Goal: Task Accomplishment & Management: Complete application form

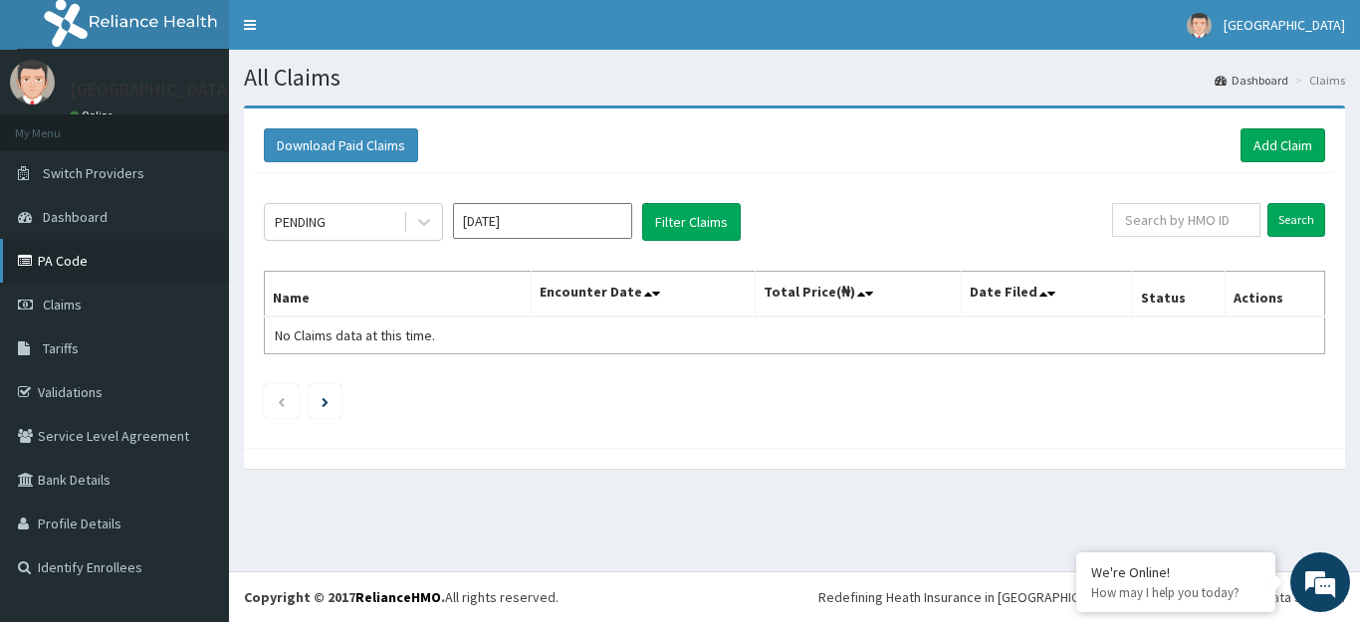
click at [66, 262] on link "PA Code" at bounding box center [114, 261] width 229 height 44
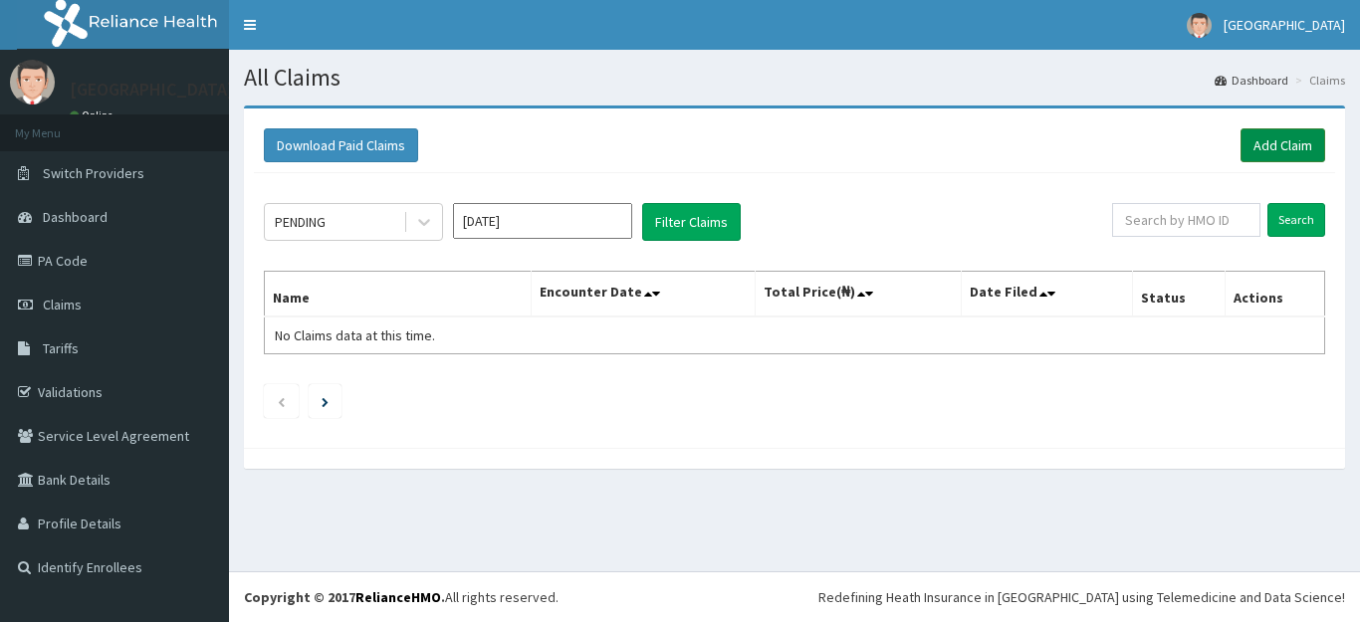
click at [1282, 141] on link "Add Claim" at bounding box center [1282, 145] width 85 height 34
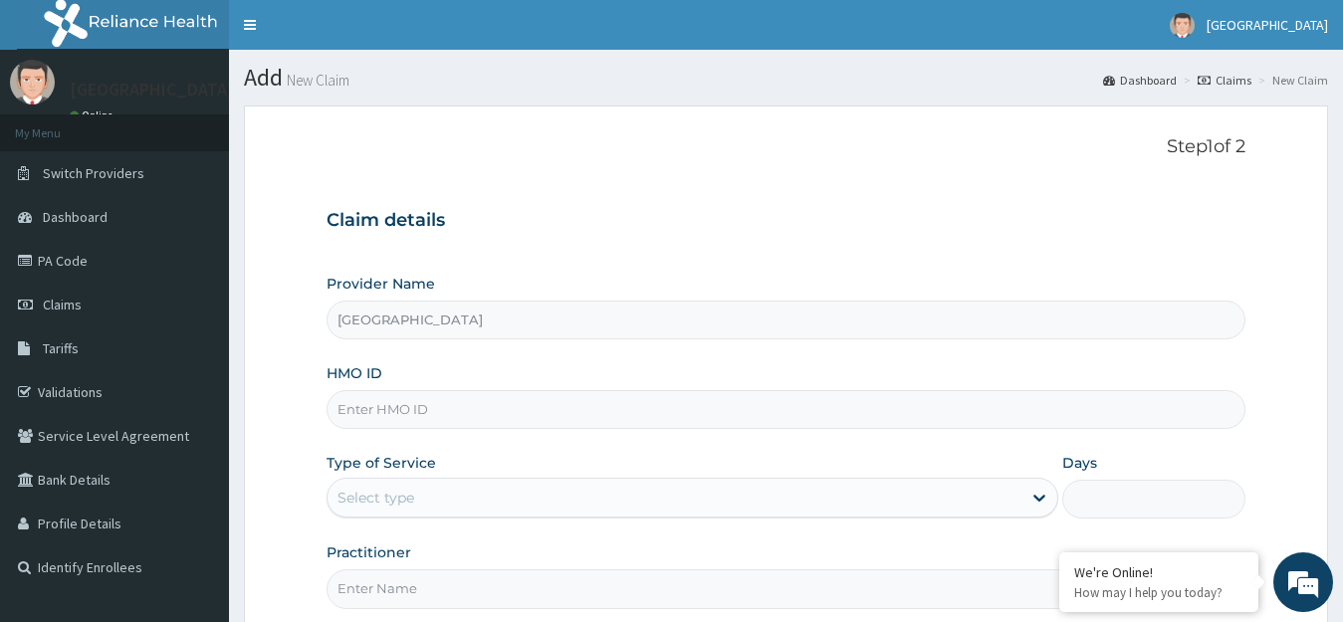
click at [572, 408] on input "HMO ID" at bounding box center [786, 409] width 920 height 39
type input "SDC/10044/A"
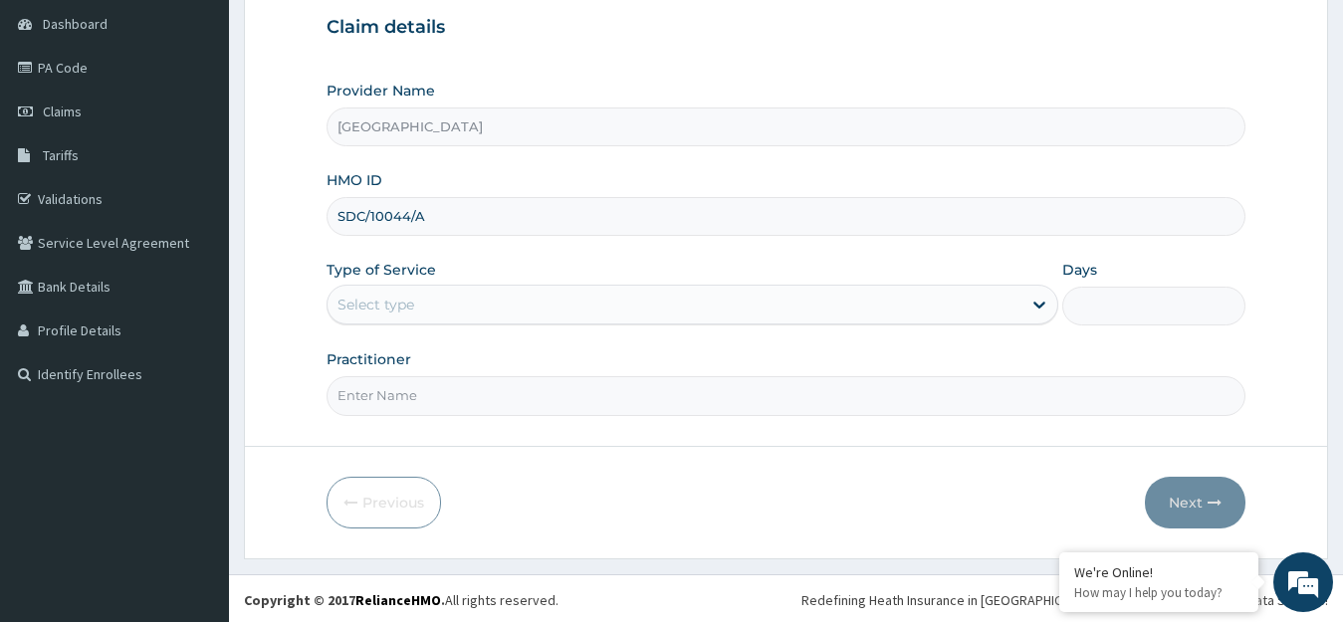
scroll to position [196, 0]
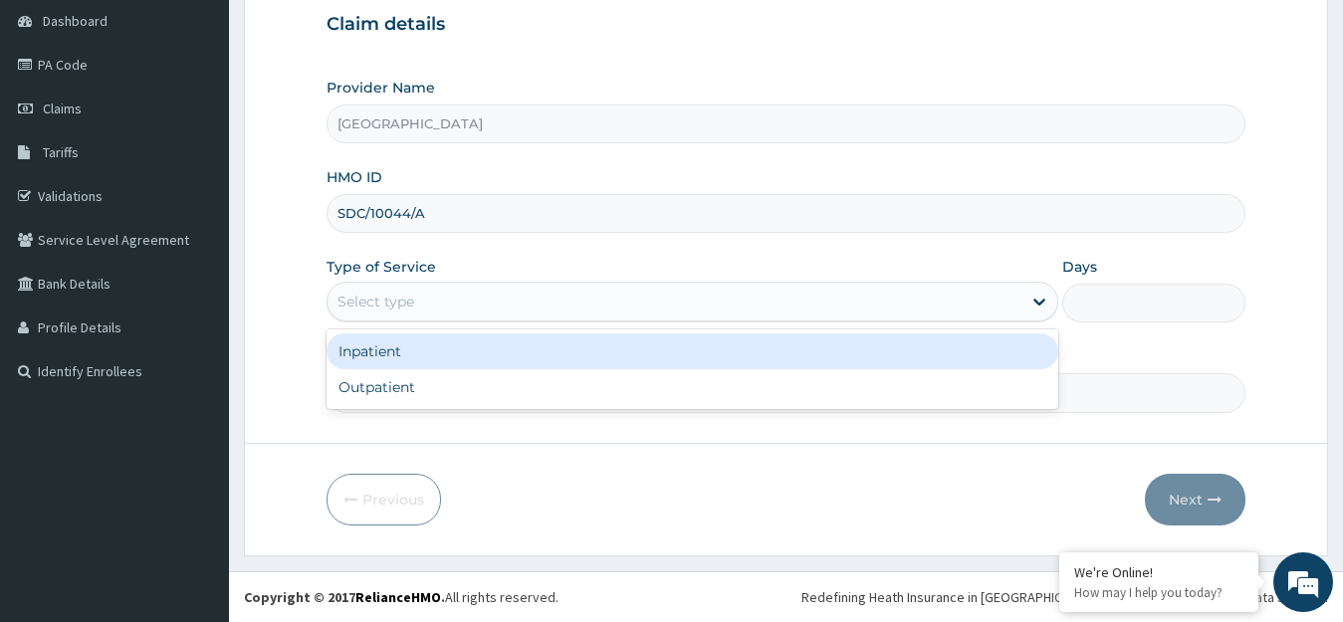
click at [984, 295] on div "Select type" at bounding box center [674, 302] width 695 height 32
click at [638, 348] on div "Inpatient" at bounding box center [692, 351] width 733 height 36
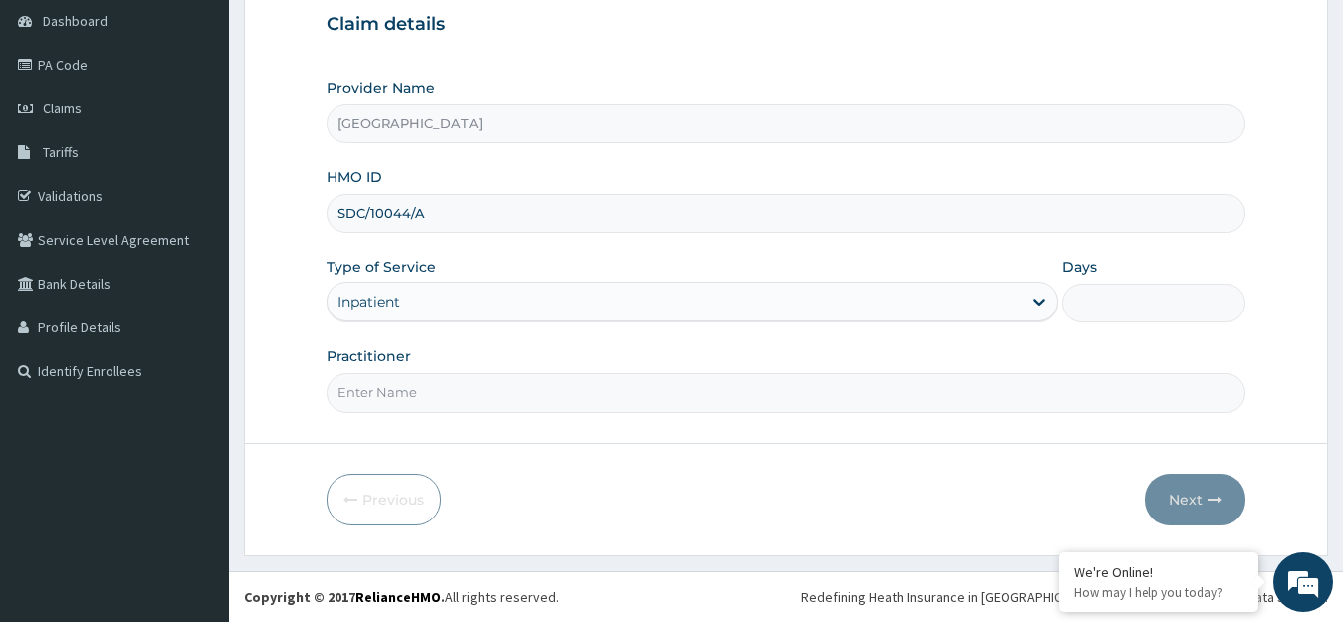
drag, startPoint x: 975, startPoint y: 346, endPoint x: 1073, endPoint y: 330, distance: 98.8
click at [979, 345] on div "Provider Name OTIA Hospital HMO ID SDC/10044/A Type of Service option Inpatient…" at bounding box center [786, 245] width 920 height 334
click at [1130, 299] on input "Days" at bounding box center [1153, 303] width 183 height 39
type input "2"
click at [499, 391] on input "Practitioner" at bounding box center [786, 392] width 920 height 39
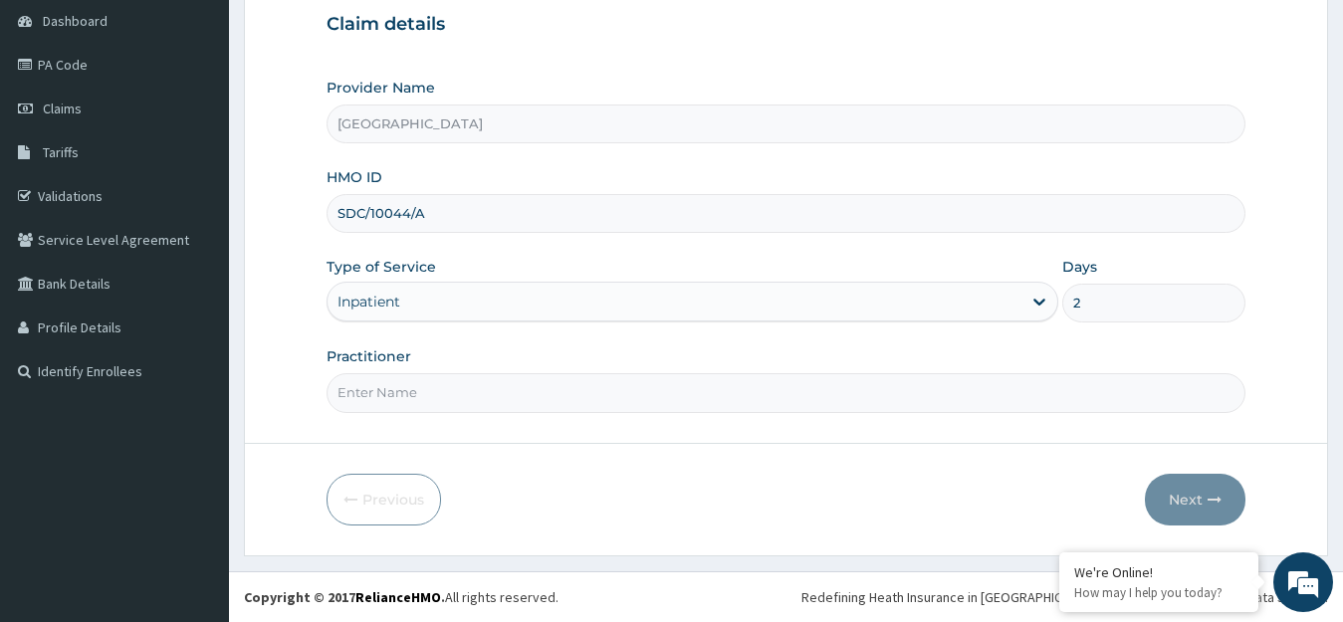
type input "[PERSON_NAME]"
click at [1192, 499] on button "Next" at bounding box center [1195, 500] width 101 height 52
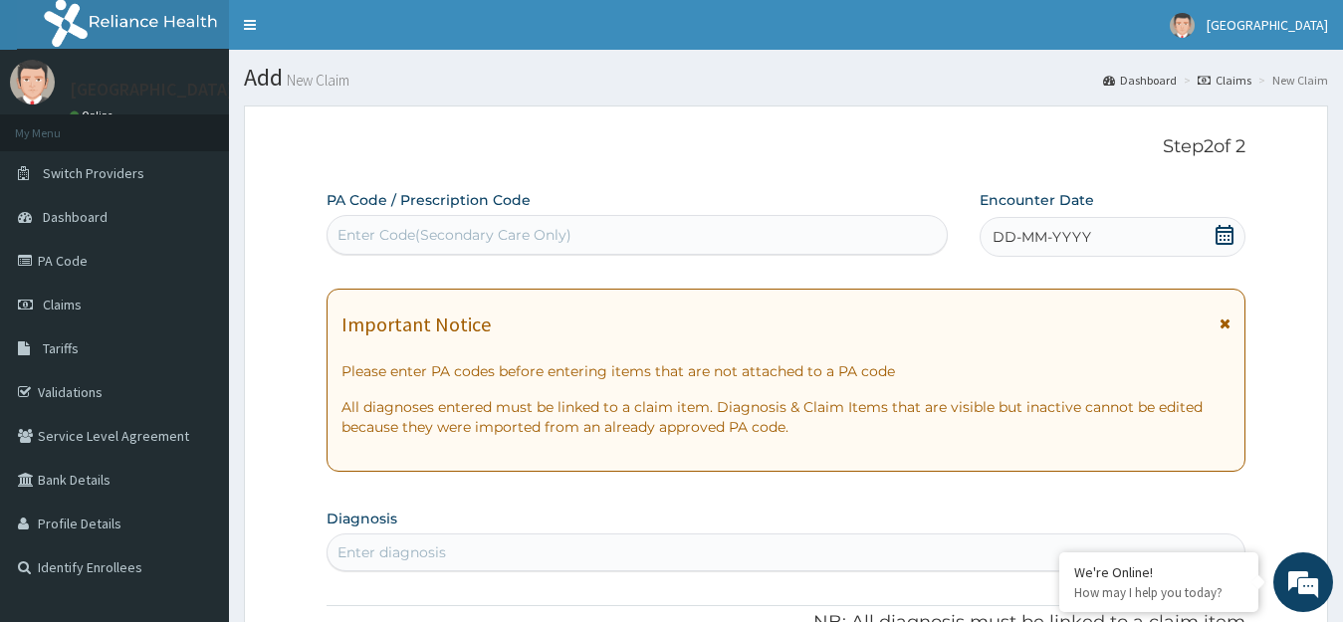
click at [743, 231] on div "Enter Code(Secondary Care Only)" at bounding box center [636, 235] width 619 height 32
type input "PA/E926F9"
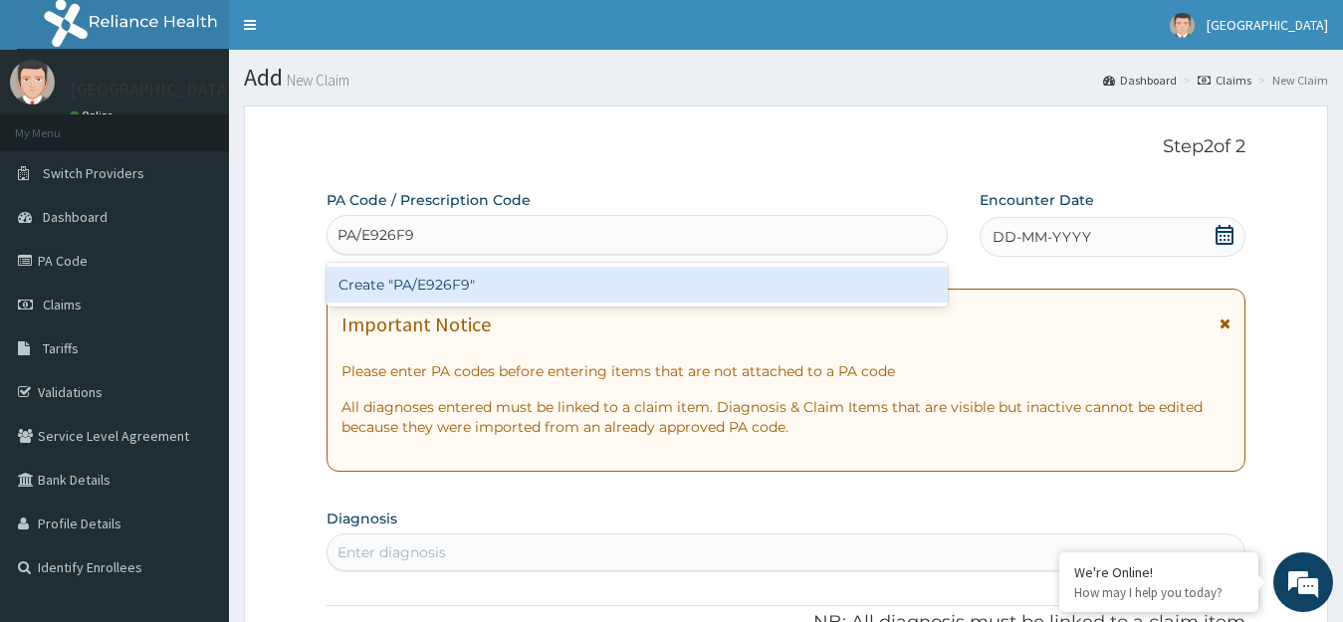
click at [797, 287] on div "Create "PA/E926F9"" at bounding box center [636, 285] width 621 height 36
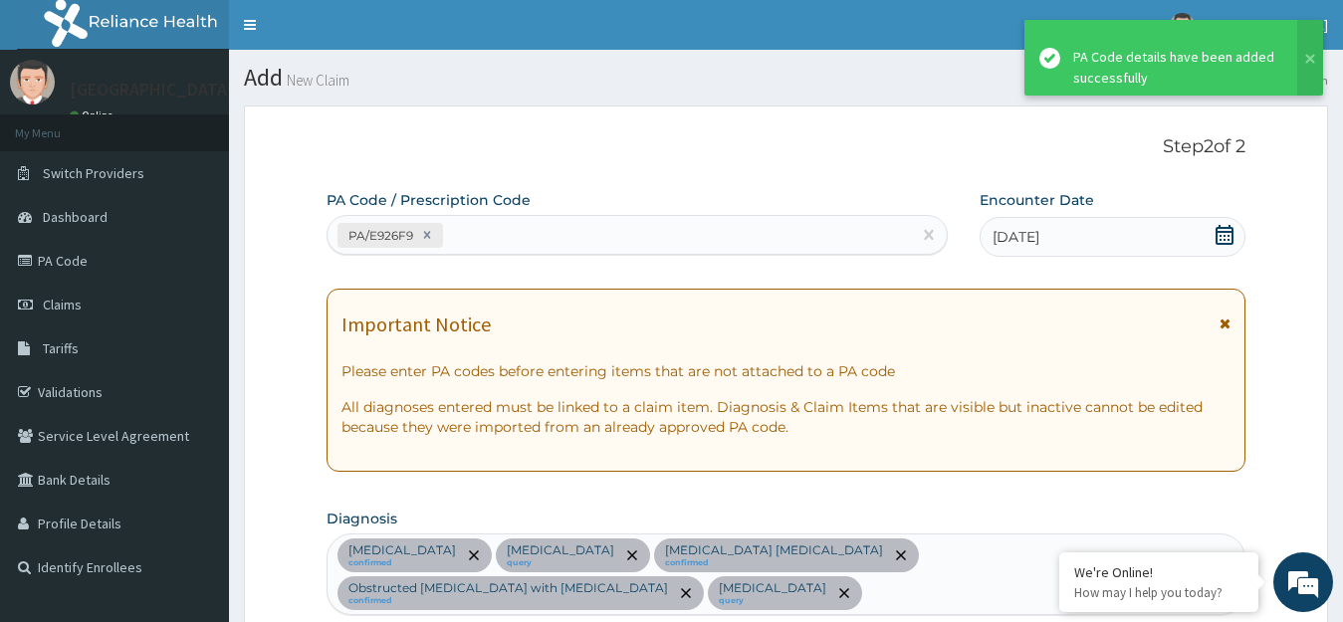
scroll to position [829, 0]
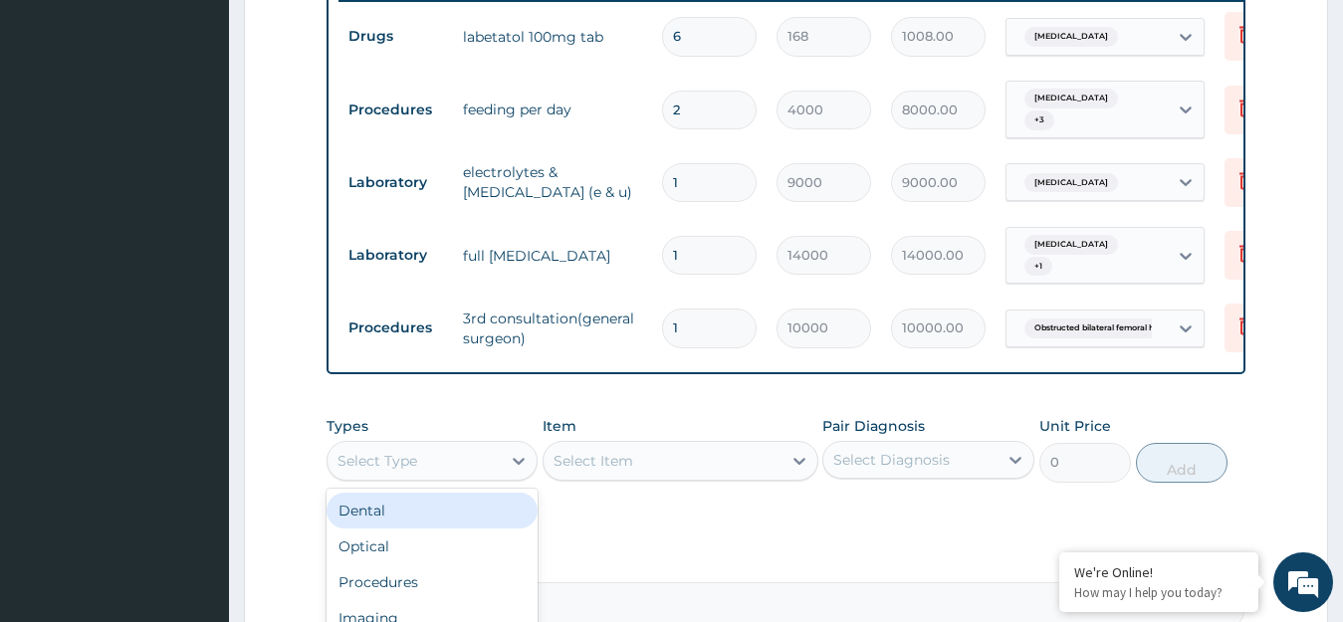
click at [477, 460] on div "Select Type" at bounding box center [414, 461] width 174 height 32
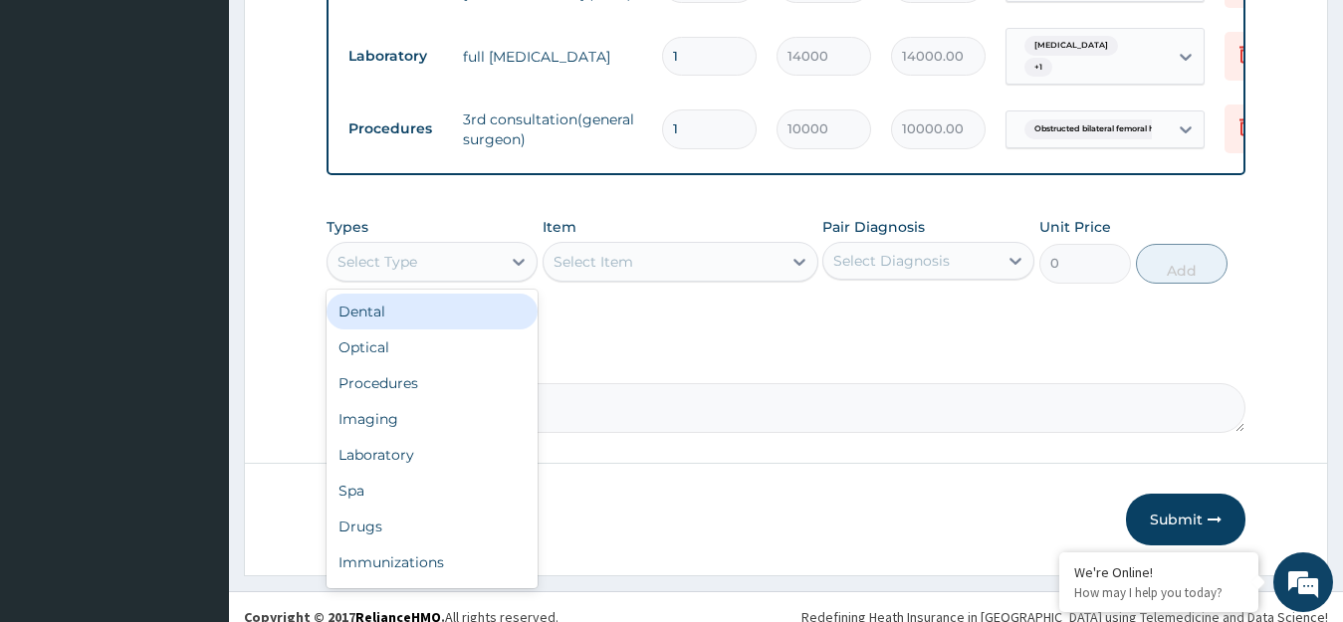
scroll to position [1048, 0]
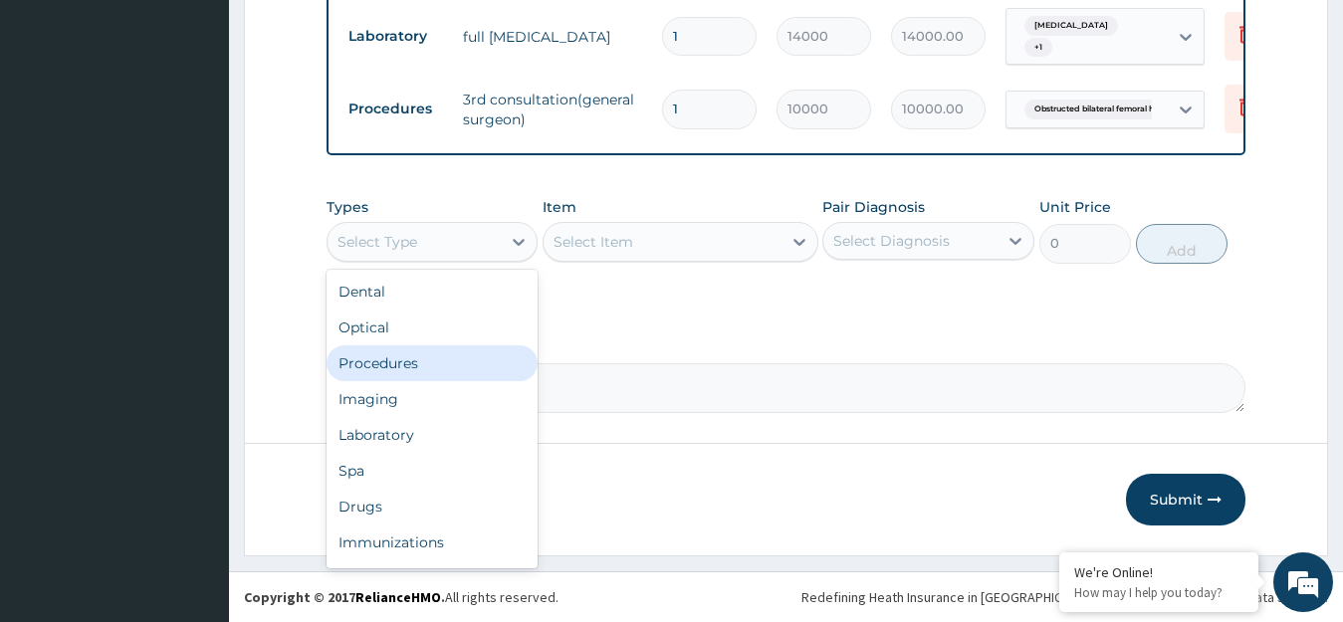
click at [416, 366] on div "Procedures" at bounding box center [432, 363] width 212 height 36
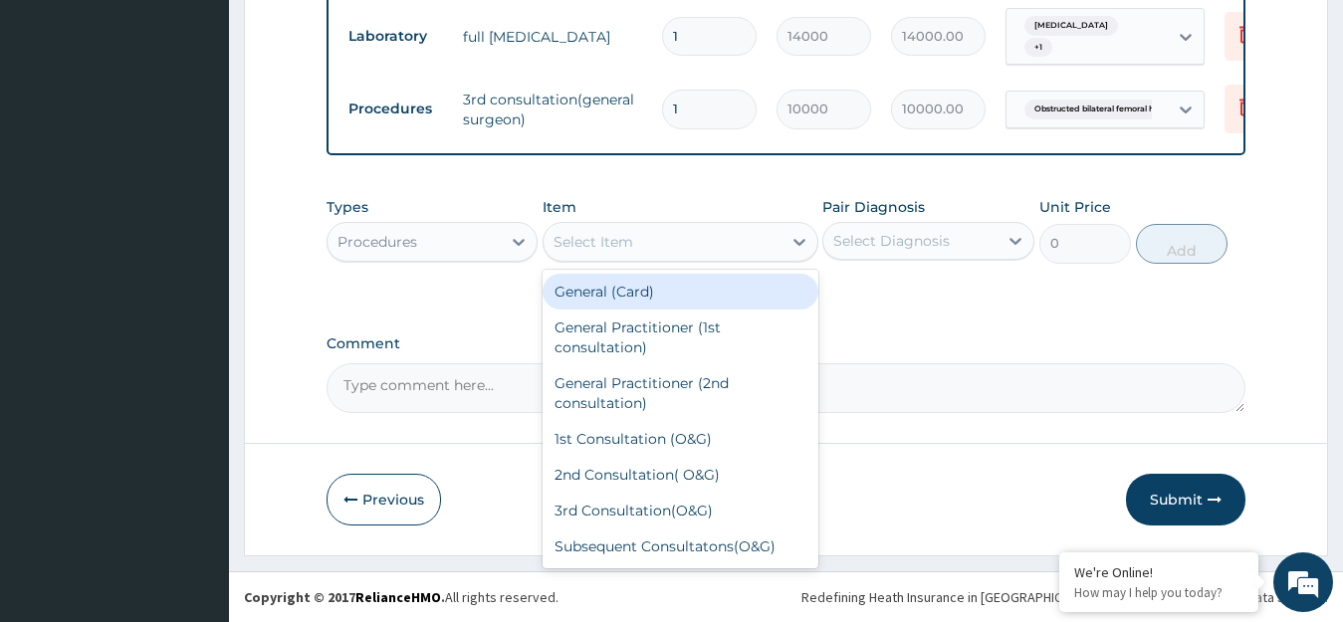
click at [703, 242] on div "Select Item" at bounding box center [662, 242] width 238 height 32
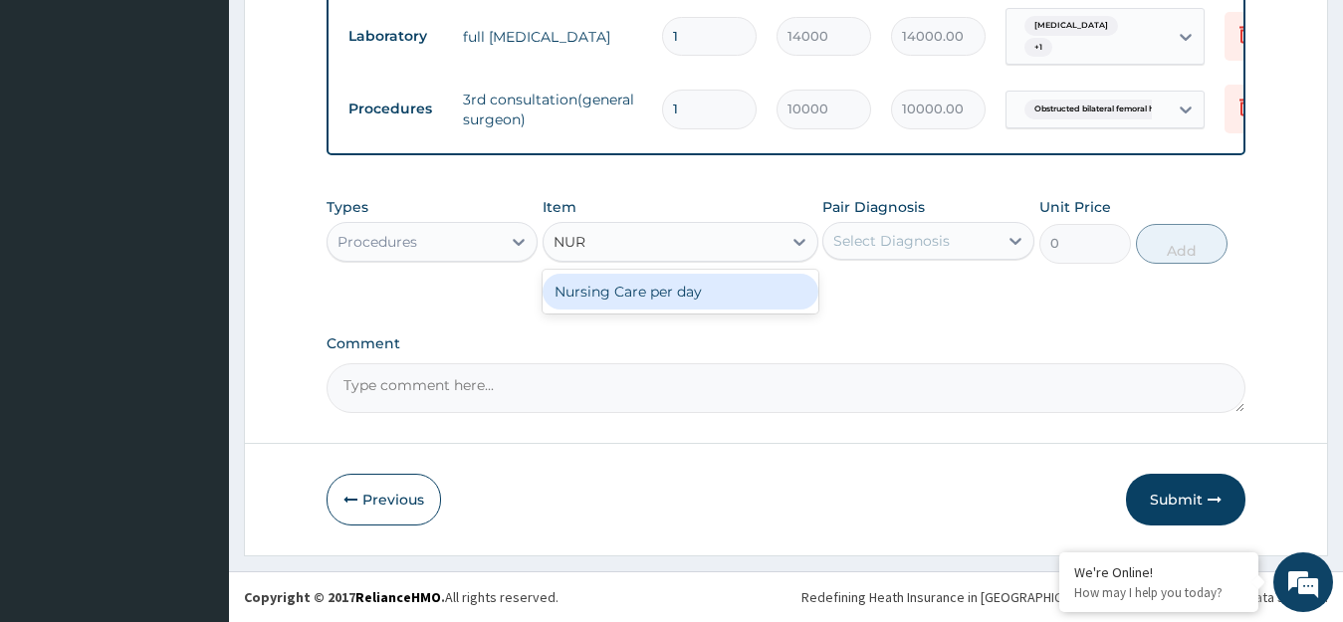
type input "NURS"
type input "1500"
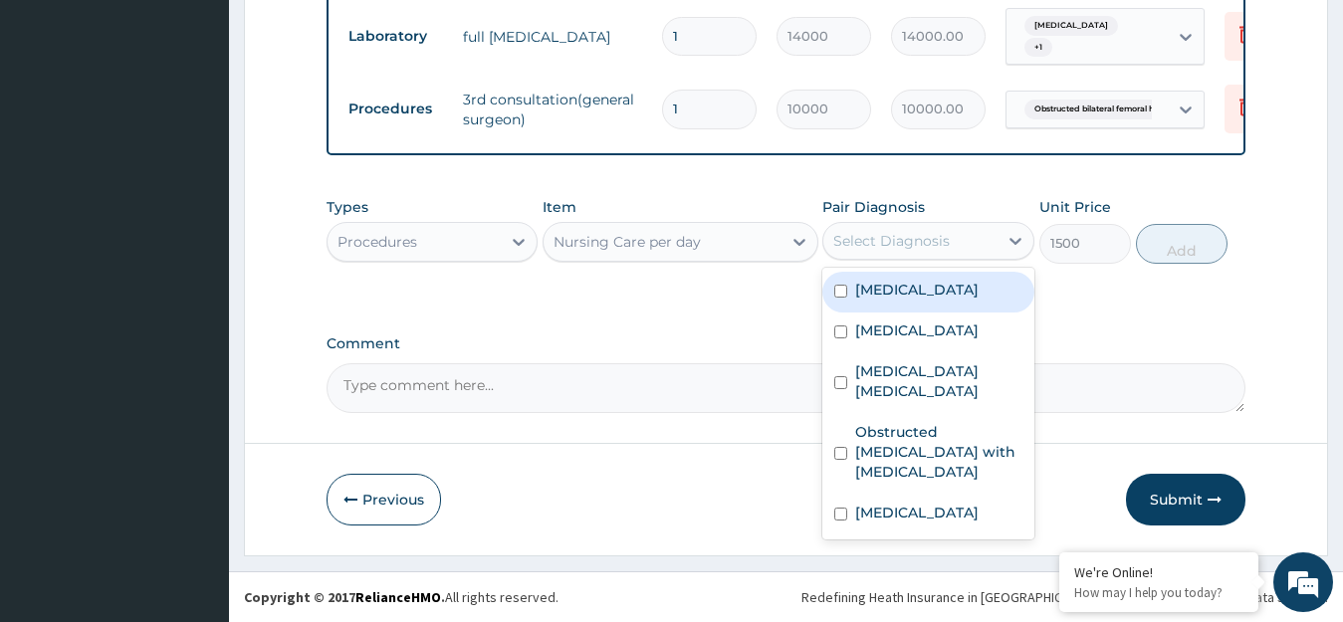
click at [915, 239] on div "Select Diagnosis" at bounding box center [891, 241] width 116 height 20
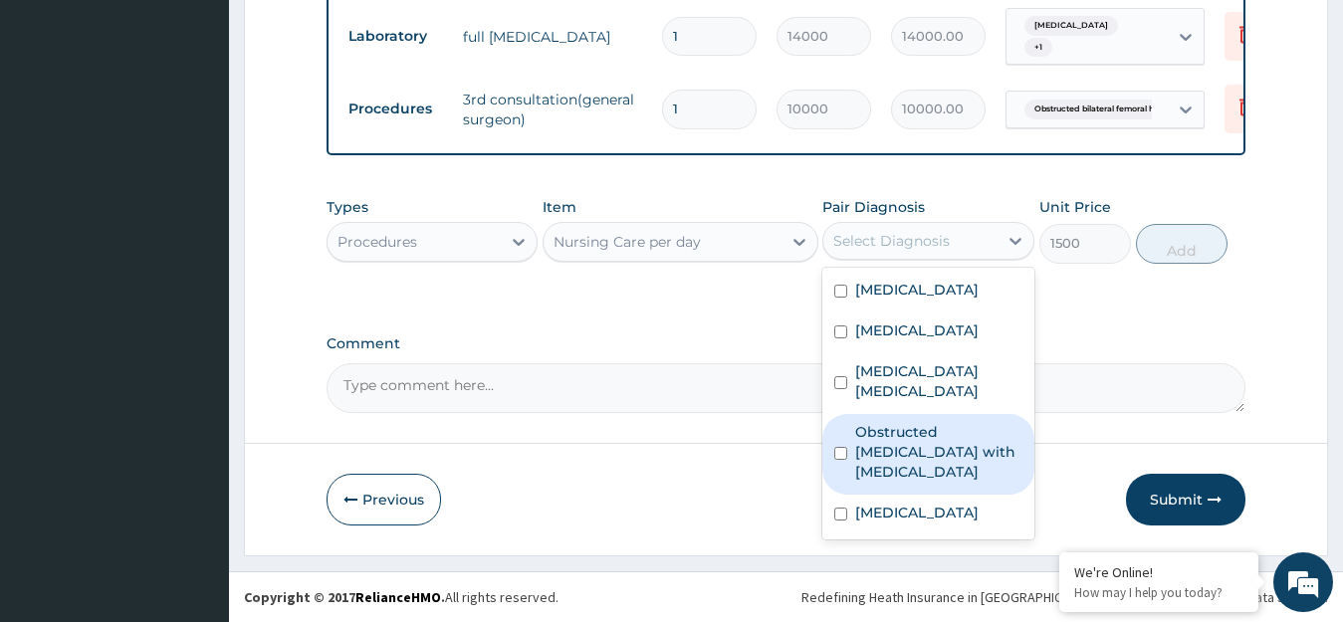
click at [970, 423] on label "Obstructed [MEDICAL_DATA] with [MEDICAL_DATA]" at bounding box center [938, 452] width 167 height 60
checkbox input "true"
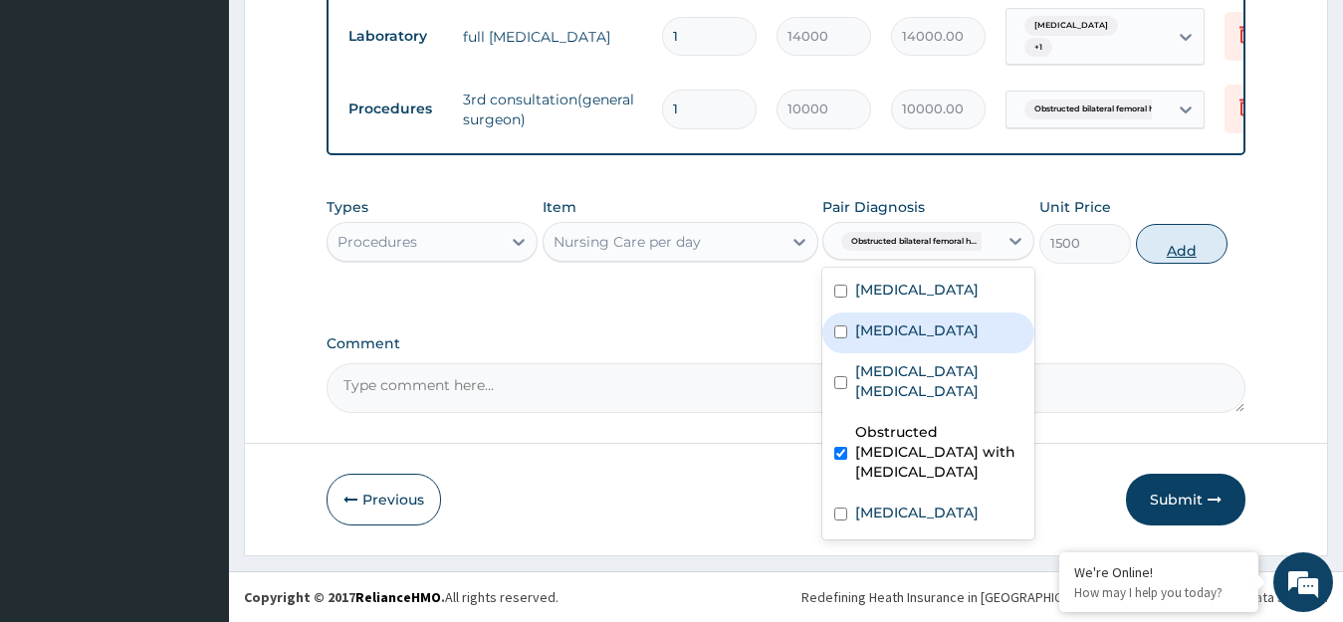
click at [1183, 245] on button "Add" at bounding box center [1182, 244] width 92 height 40
type input "0"
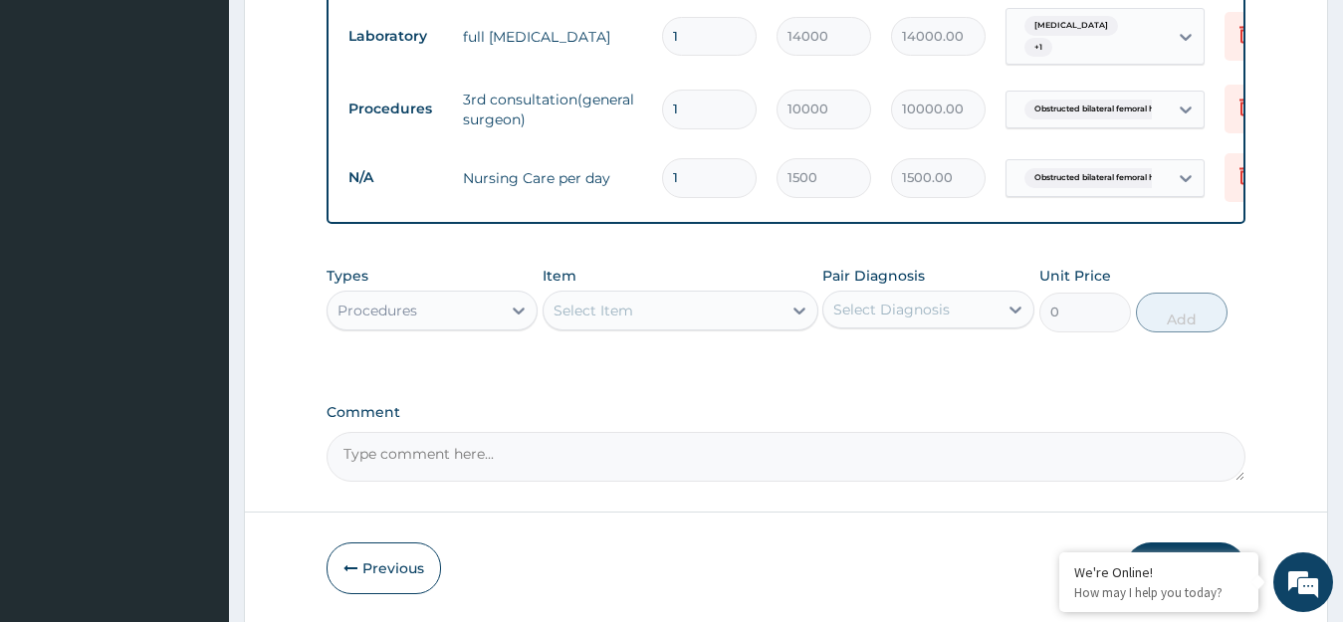
type input "2"
type input "3000.00"
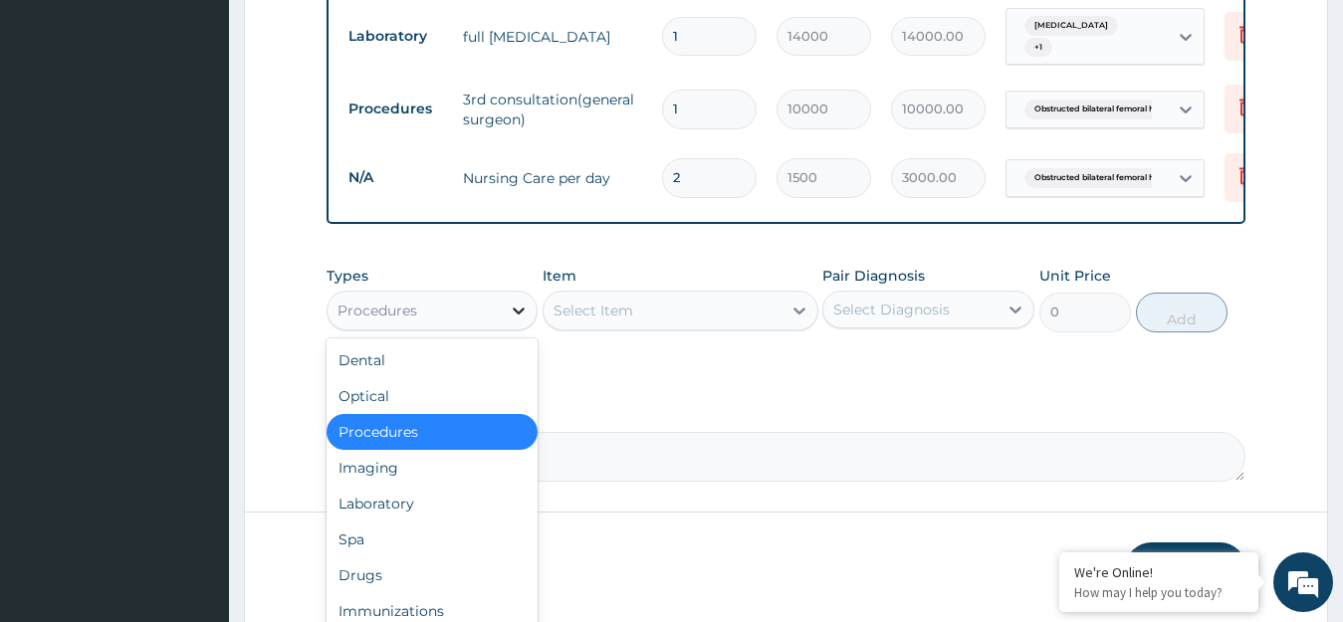
click at [506, 312] on div at bounding box center [519, 311] width 36 height 36
click at [413, 581] on div "Drugs" at bounding box center [432, 575] width 212 height 36
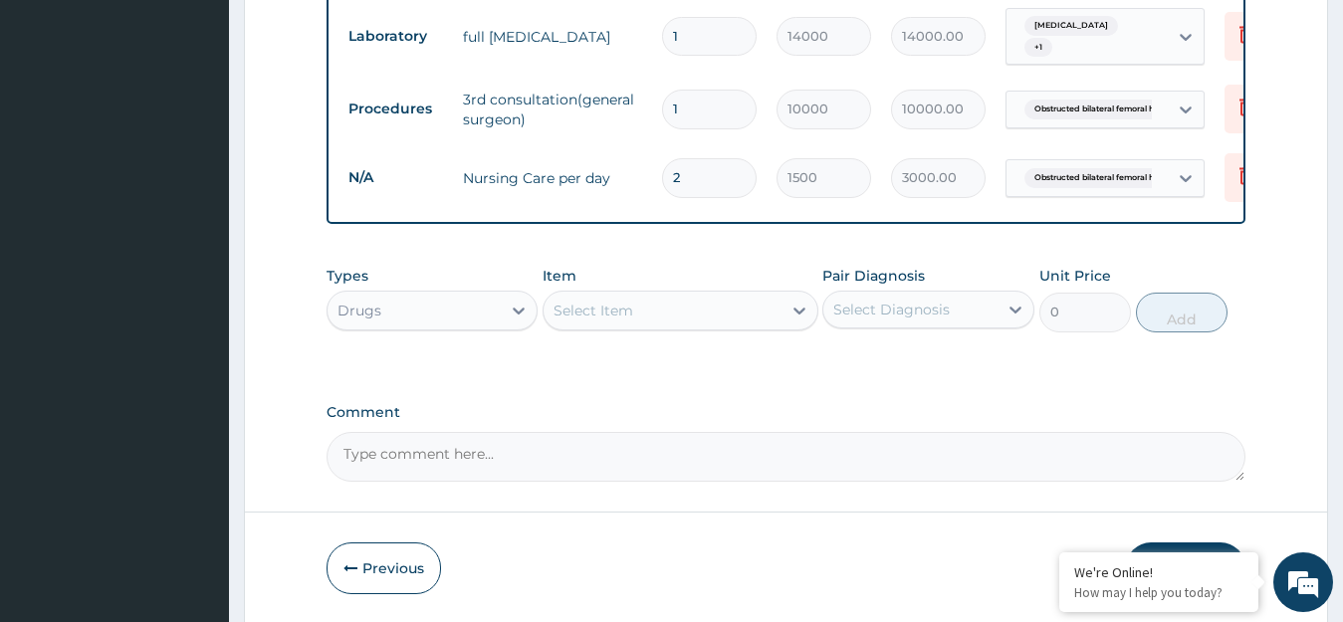
click at [701, 301] on div "Select Item" at bounding box center [662, 311] width 238 height 32
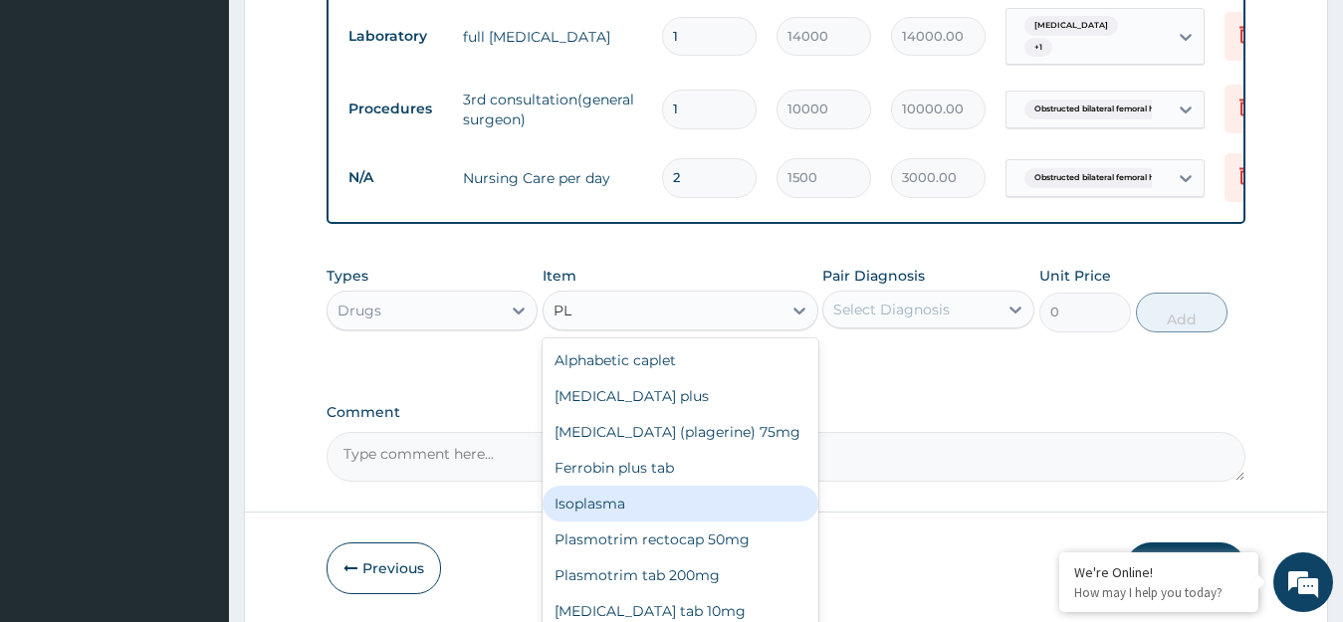
type input "P"
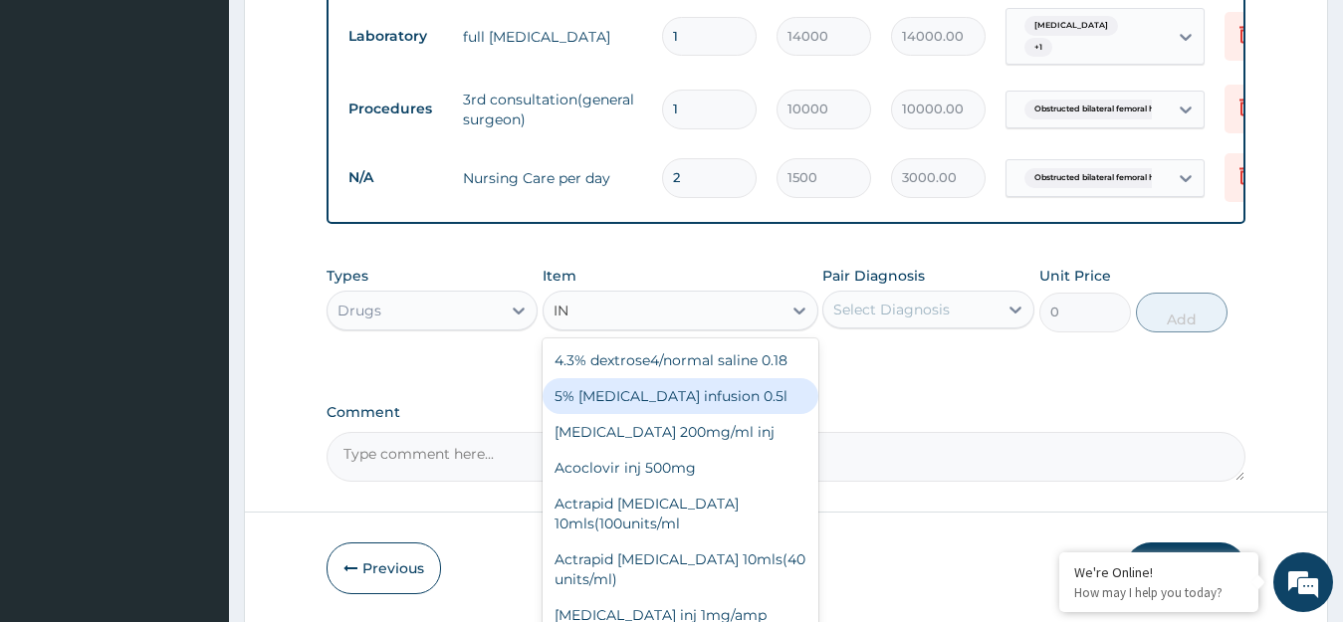
type input "I"
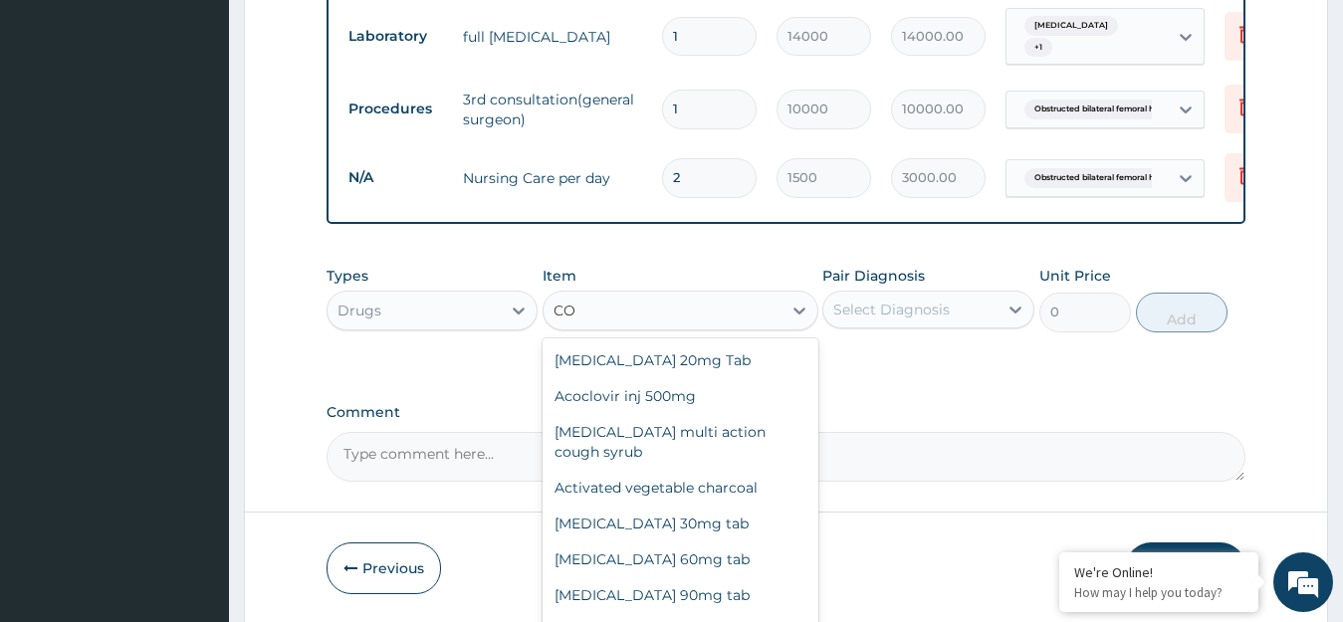
type input "C"
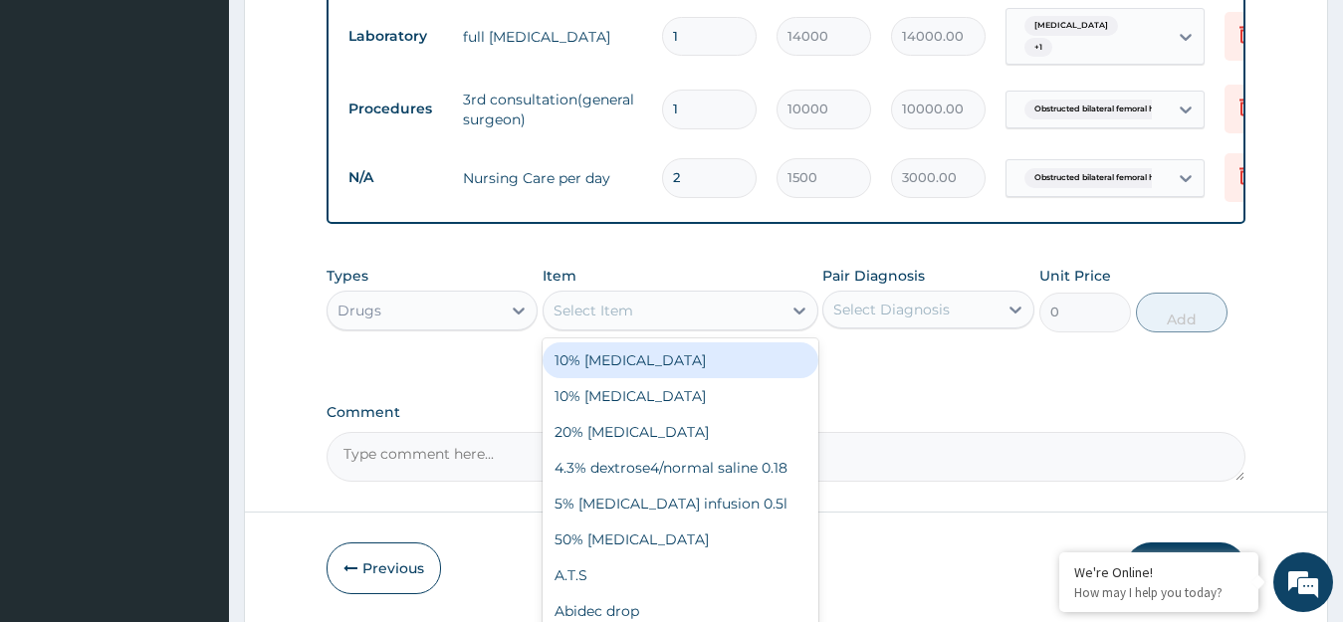
drag, startPoint x: 941, startPoint y: 416, endPoint x: 448, endPoint y: 296, distance: 507.2
click at [941, 415] on label "Comment" at bounding box center [786, 412] width 920 height 17
click at [941, 432] on textarea "Comment" at bounding box center [786, 457] width 920 height 50
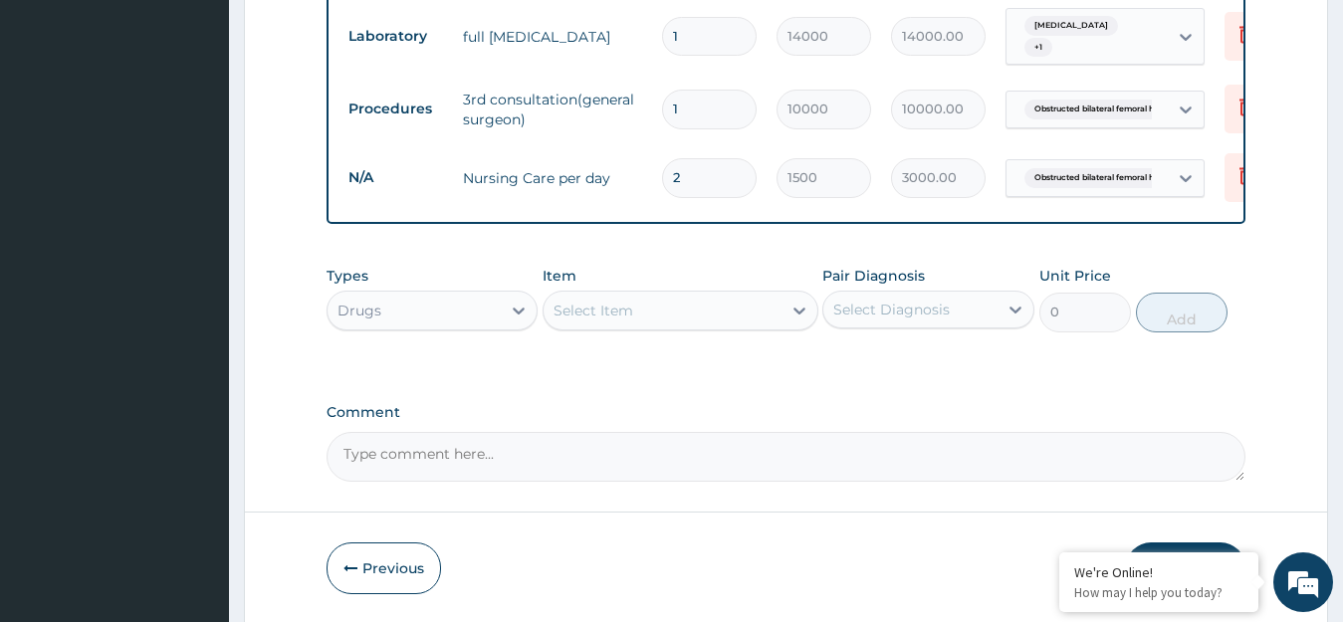
click at [441, 311] on div "Drugs" at bounding box center [414, 311] width 174 height 32
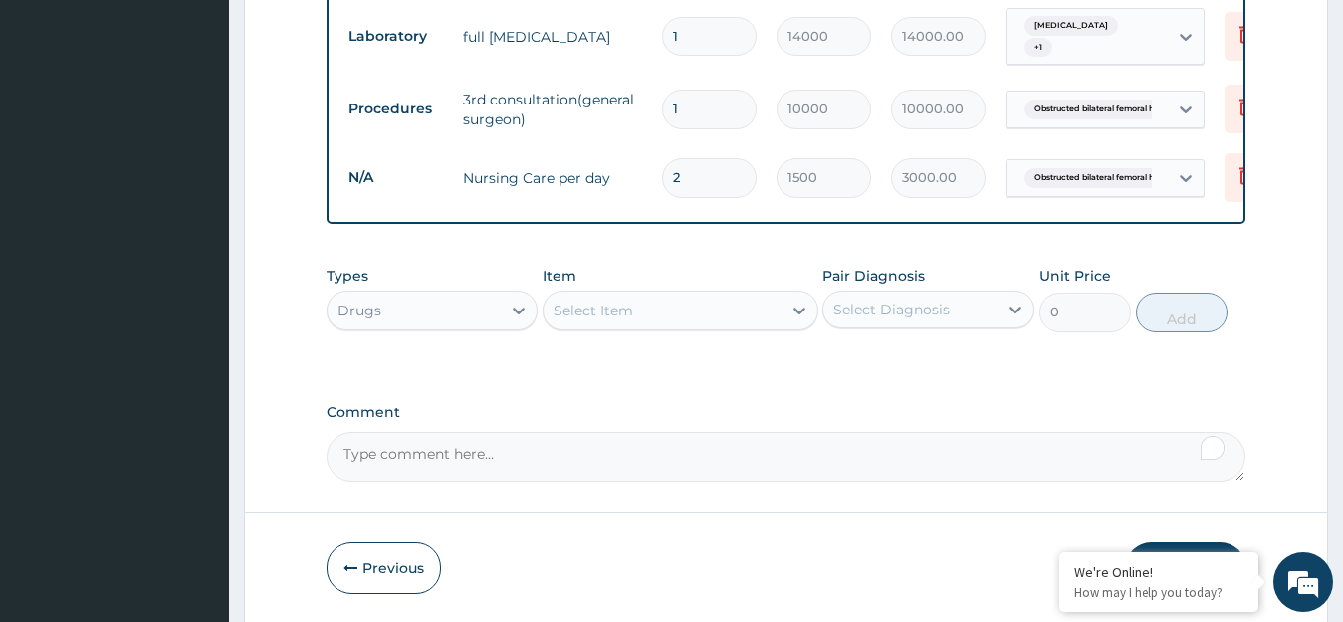
scroll to position [1117, 0]
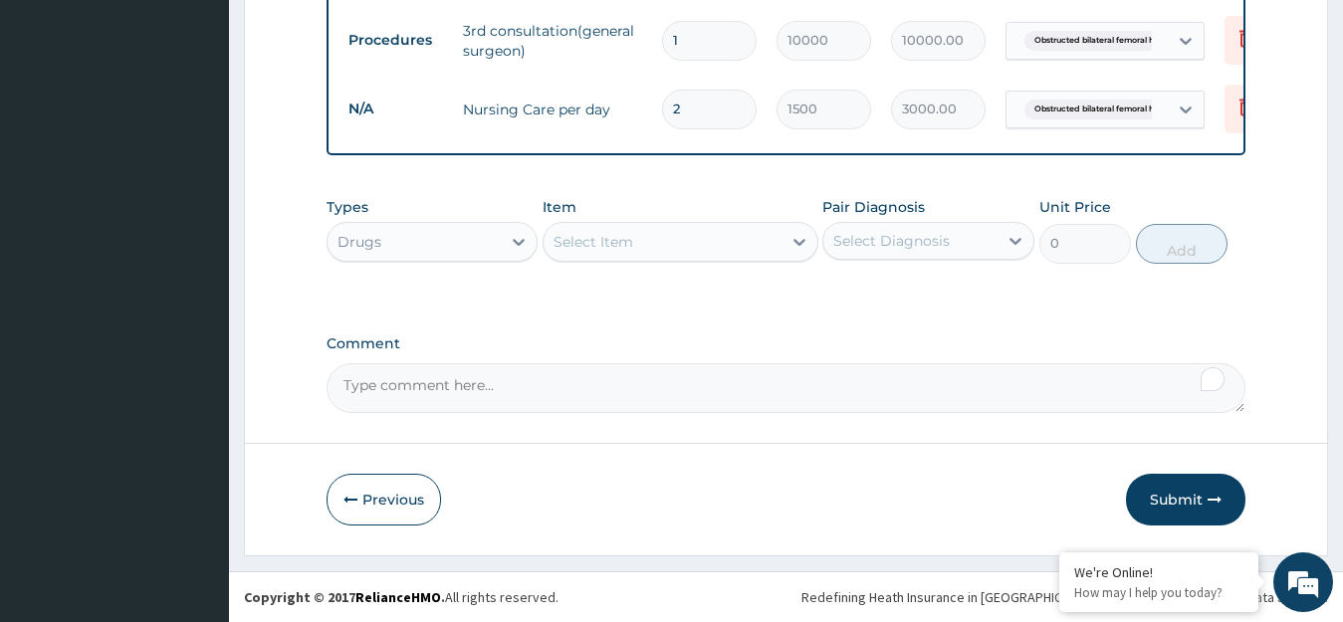
click at [1186, 499] on button "Submit" at bounding box center [1185, 500] width 119 height 52
